Goal: Information Seeking & Learning: Learn about a topic

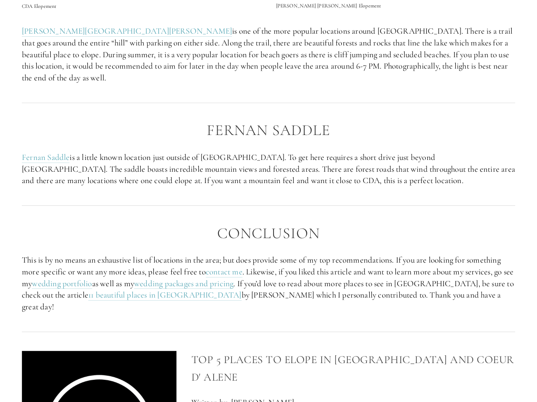
scroll to position [1588, 0]
click at [138, 289] on link "11 beautiful places in [GEOGRAPHIC_DATA]" at bounding box center [164, 294] width 153 height 11
click at [205, 278] on link "wedding packages and pricing" at bounding box center [183, 283] width 99 height 11
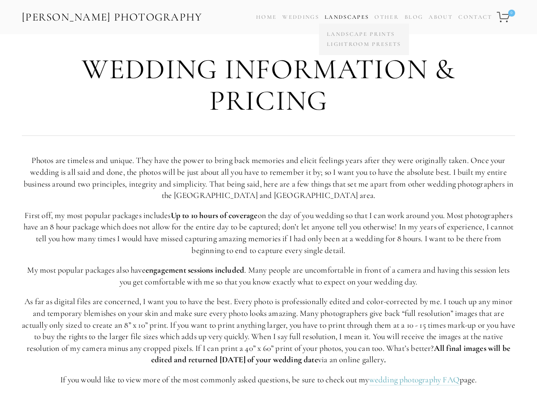
click at [345, 15] on link "Landscapes" at bounding box center [346, 17] width 44 height 7
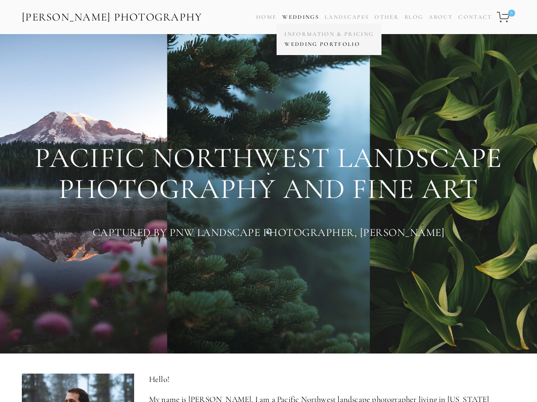
click at [298, 45] on link "Wedding Portfolio" at bounding box center [328, 44] width 93 height 10
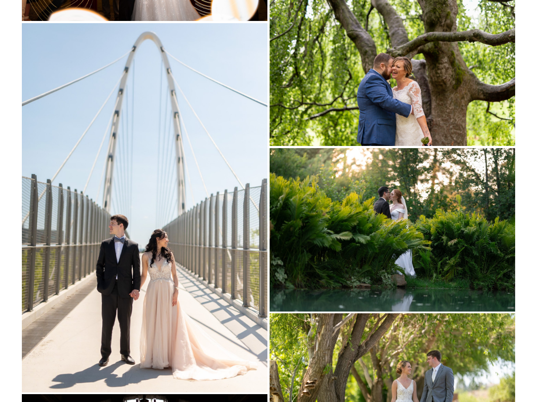
scroll to position [2875, 0]
